Goal: Task Accomplishment & Management: Manage account settings

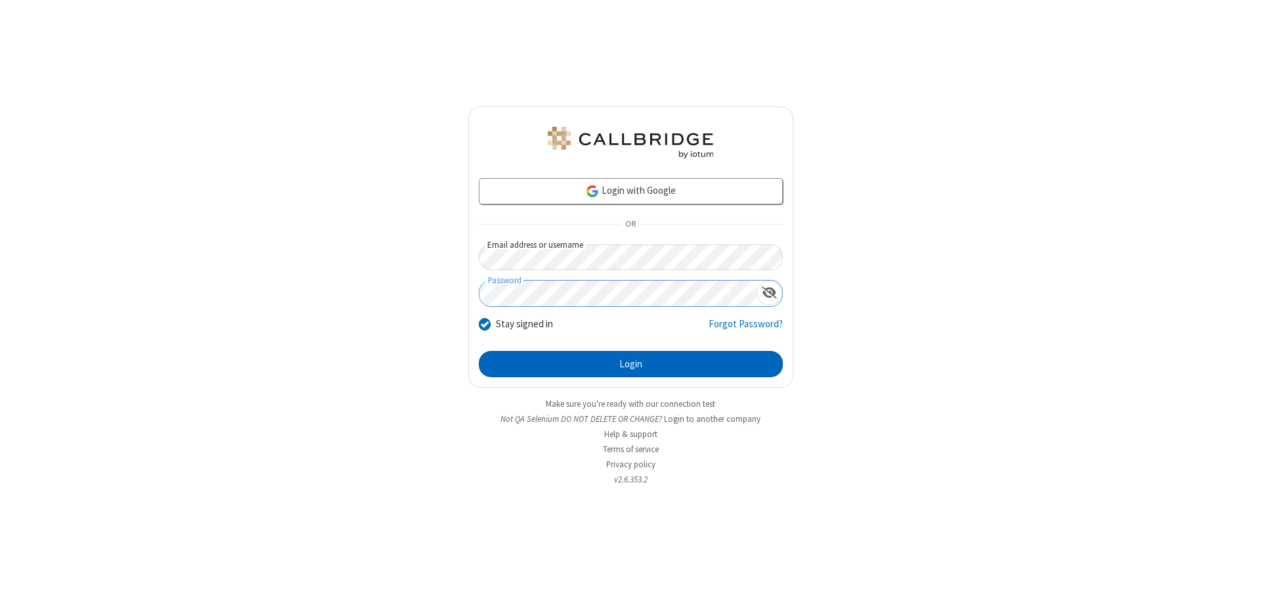
click at [631, 364] on button "Login" at bounding box center [631, 364] width 304 height 26
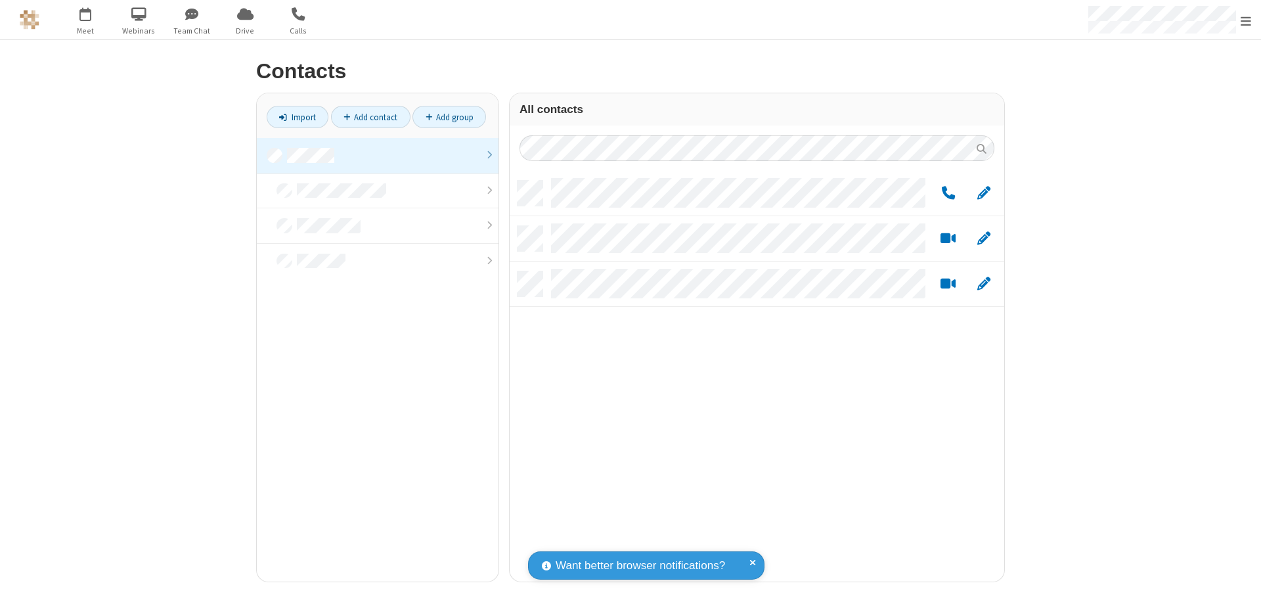
click at [378, 155] on link at bounding box center [378, 155] width 242 height 35
click at [984, 192] on span "Edit" at bounding box center [983, 193] width 13 height 16
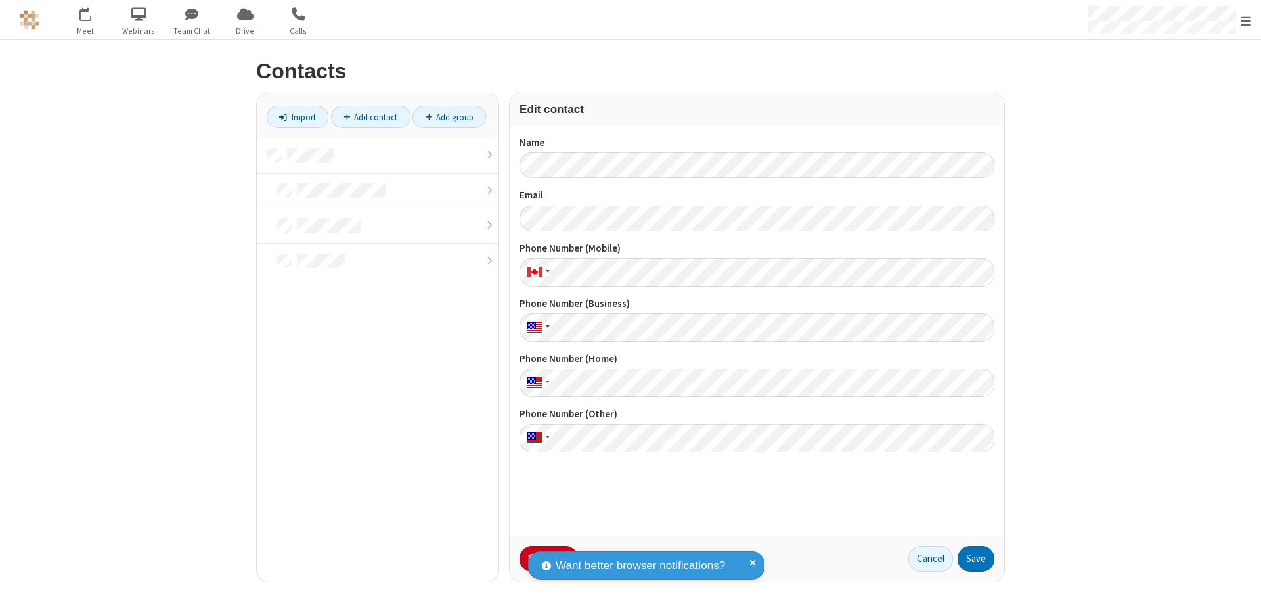
click at [0, 0] on button "No Thanks" at bounding box center [0, 0] width 0 height 0
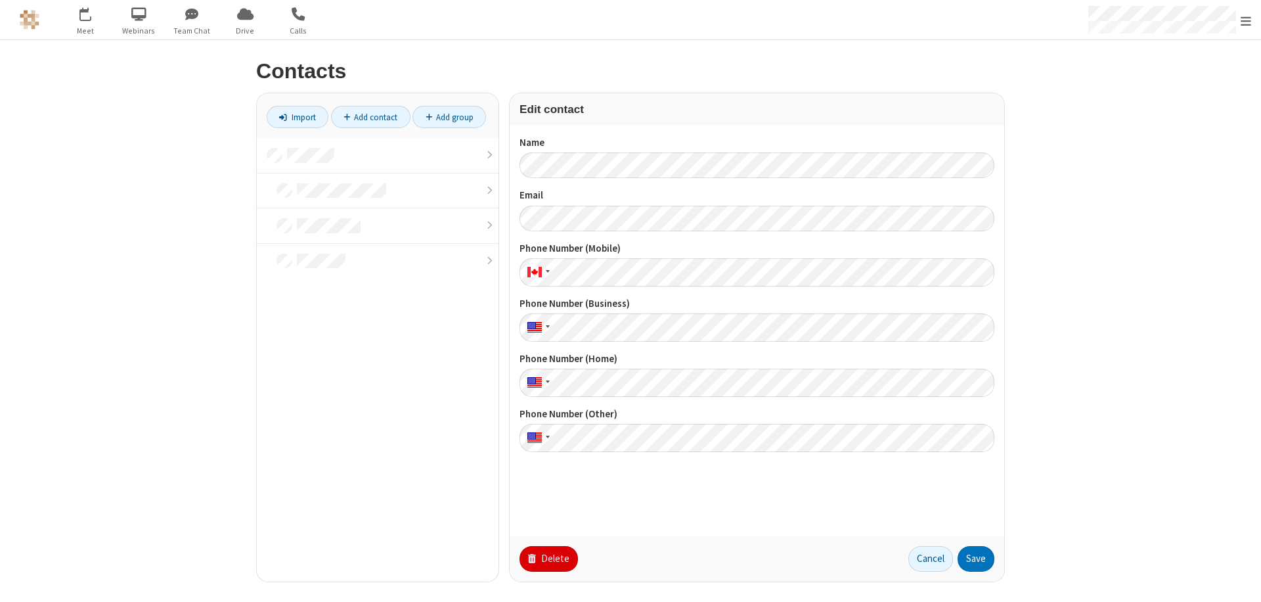
click at [547, 558] on button "Delete" at bounding box center [549, 559] width 58 height 26
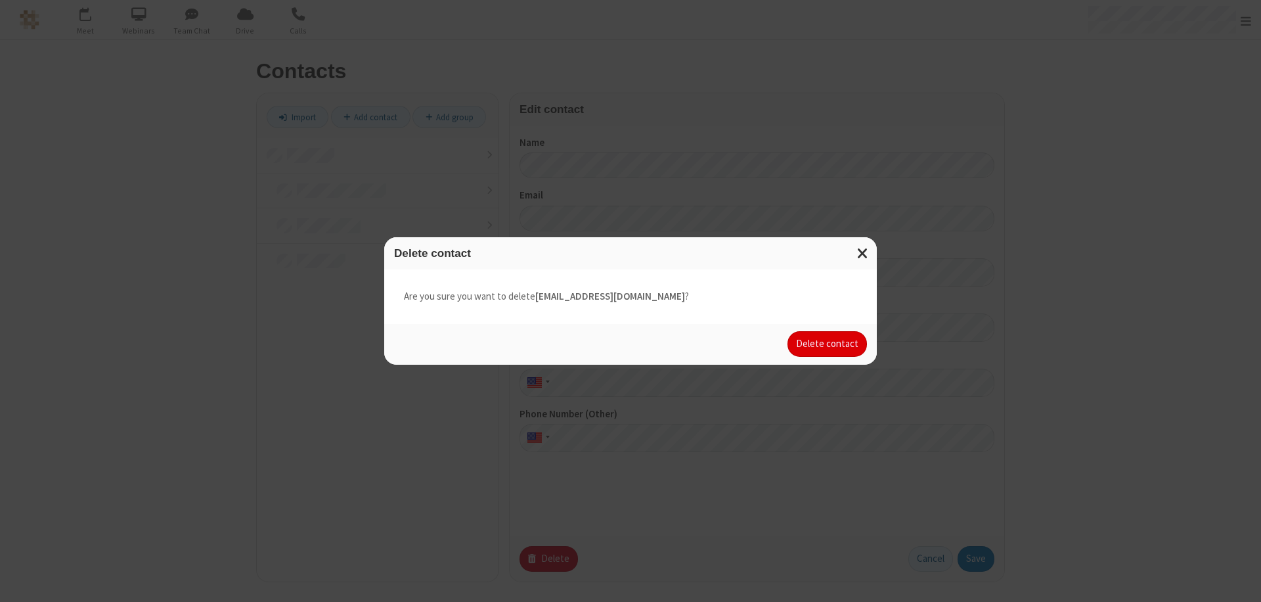
click at [828, 344] on button "Delete contact" at bounding box center [827, 344] width 79 height 26
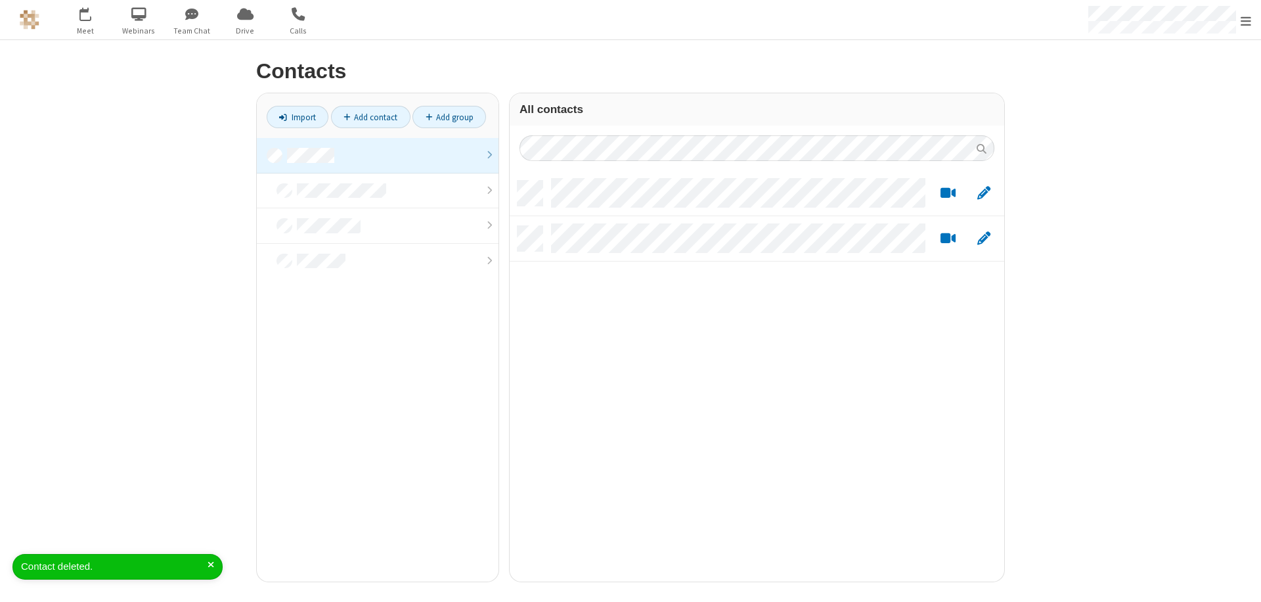
scroll to position [401, 485]
